Goal: Task Accomplishment & Management: Manage account settings

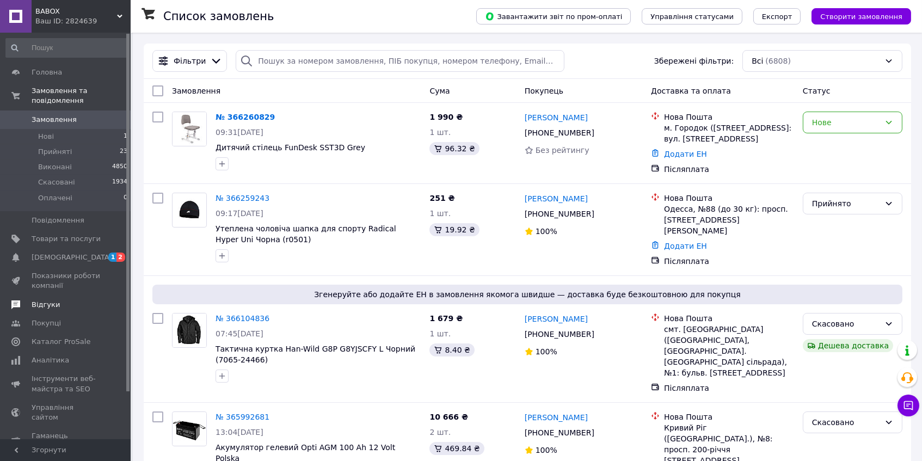
click at [62, 300] on span "Відгуки" at bounding box center [66, 305] width 69 height 10
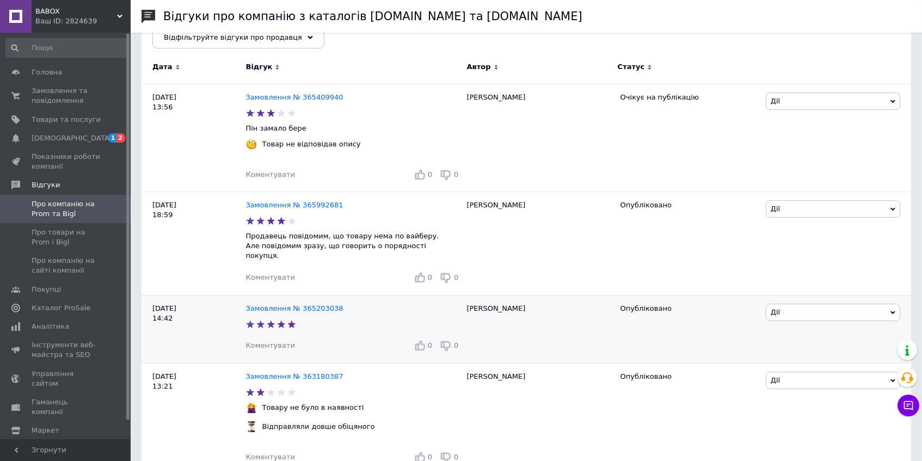
scroll to position [153, 0]
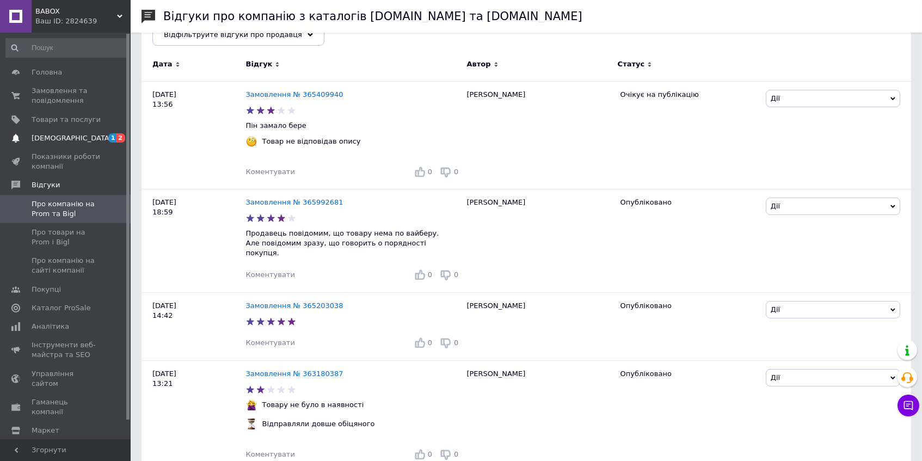
click at [87, 133] on span "[DEMOGRAPHIC_DATA]" at bounding box center [66, 138] width 69 height 10
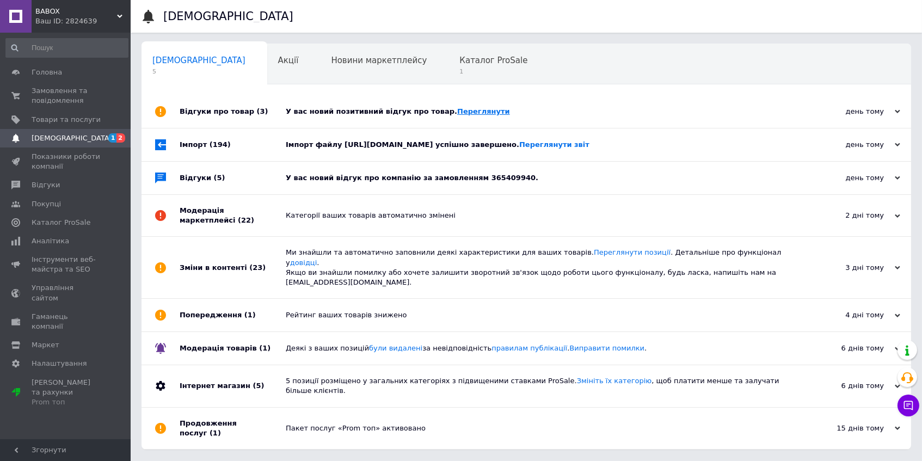
click at [466, 110] on link "Переглянути" at bounding box center [483, 111] width 53 height 8
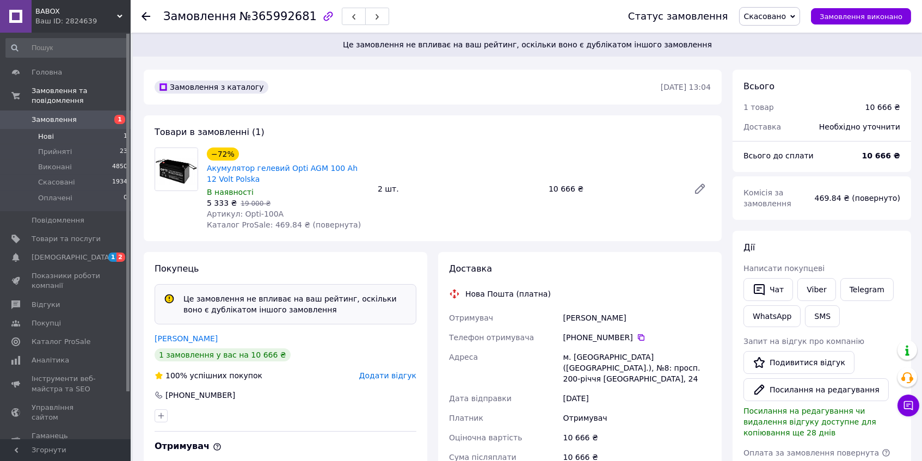
click at [49, 134] on span "Нові" at bounding box center [46, 137] width 16 height 10
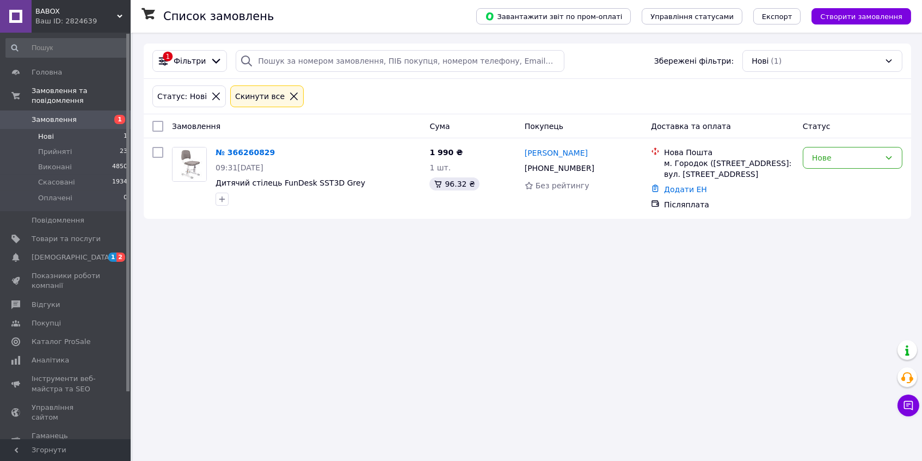
click at [69, 133] on li "Нові 1" at bounding box center [67, 136] width 134 height 15
click at [71, 155] on li "Прийняті 23" at bounding box center [67, 151] width 134 height 15
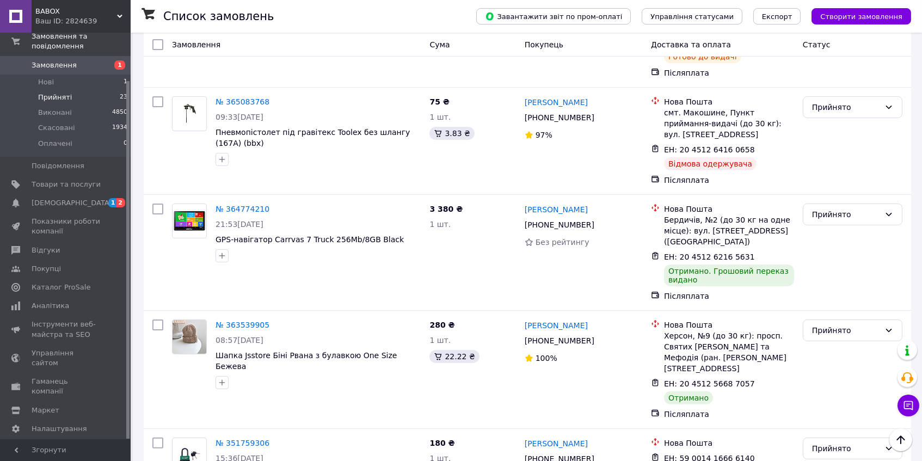
scroll to position [605, 0]
